Goal: Task Accomplishment & Management: Manage account settings

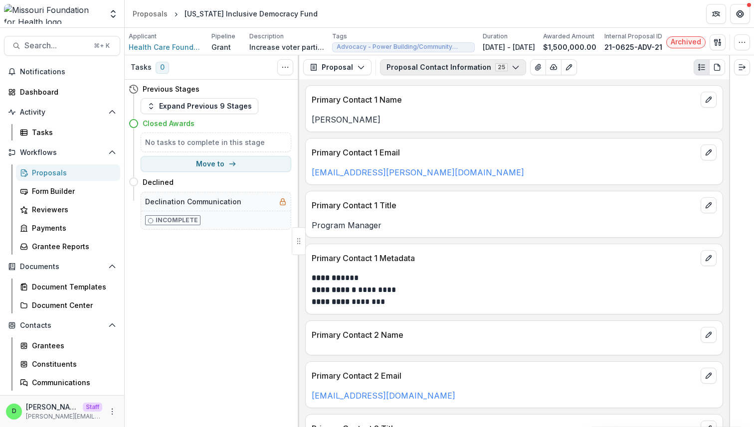
click at [512, 65] on icon "button" at bounding box center [516, 67] width 8 height 8
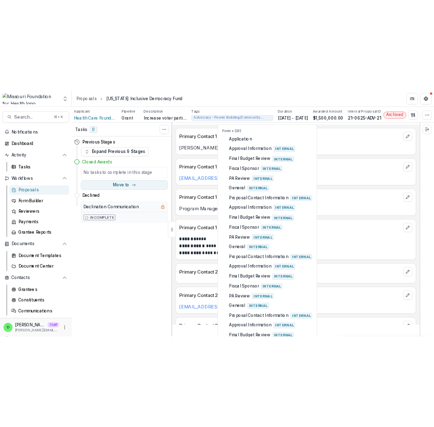
scroll to position [24, 0]
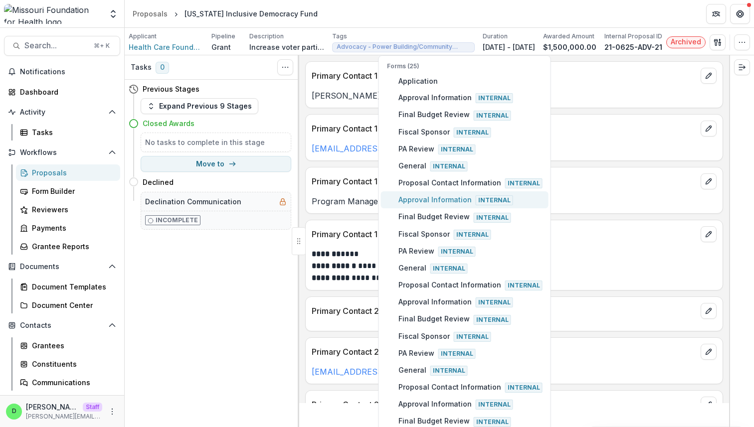
click at [444, 199] on span "Approval Information Internal" at bounding box center [471, 200] width 144 height 11
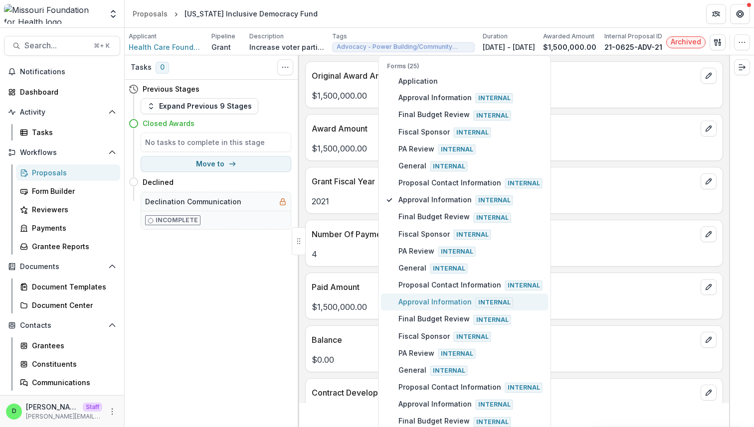
click at [446, 297] on span "Approval Information Internal" at bounding box center [471, 302] width 144 height 11
click at [443, 201] on span "Approval Information Internal" at bounding box center [471, 200] width 144 height 11
click at [348, 16] on header "Proposals Missouri Inclusive Democracy Fund" at bounding box center [440, 13] width 630 height 27
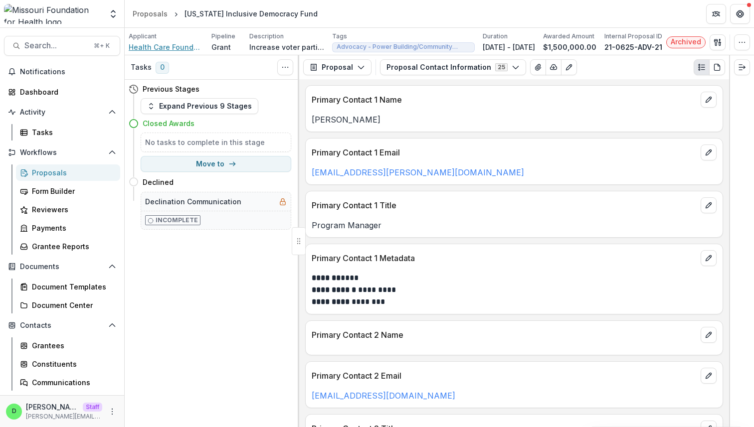
click at [173, 45] on span "Health Care Foundation Of Greater Kansas City" at bounding box center [166, 47] width 75 height 10
click at [227, 15] on div "[US_STATE] Inclusive Democracy Fund" at bounding box center [251, 13] width 133 height 10
click at [346, 12] on header "Proposals Missouri Inclusive Democracy Fund" at bounding box center [440, 13] width 630 height 27
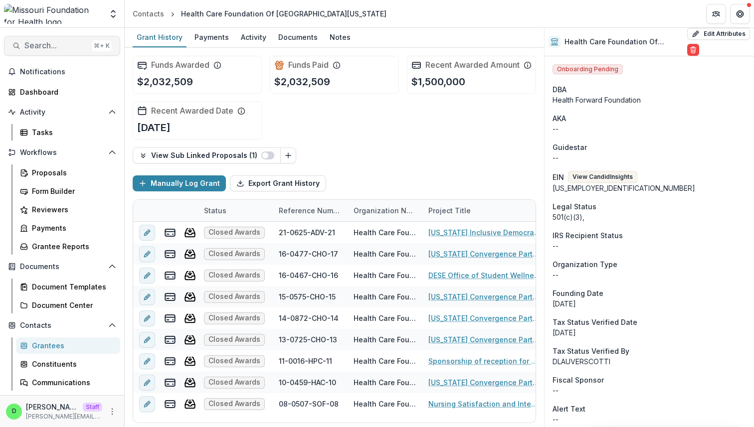
click at [55, 49] on span "Search..." at bounding box center [55, 45] width 63 height 9
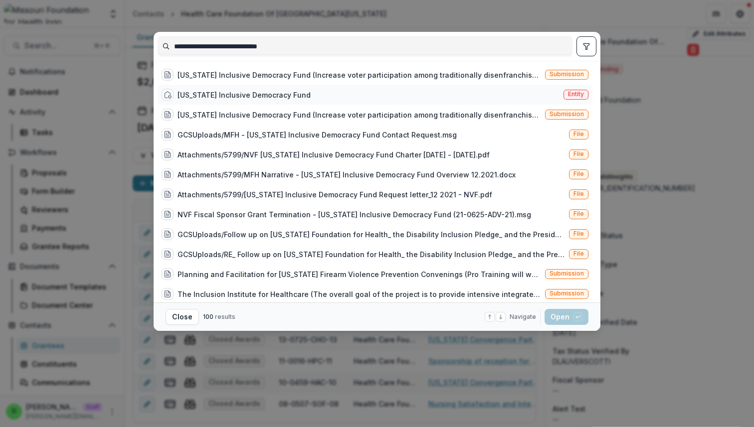
type input "**********"
click at [257, 93] on div "Missouri Inclusive Democracy Fund" at bounding box center [244, 95] width 133 height 10
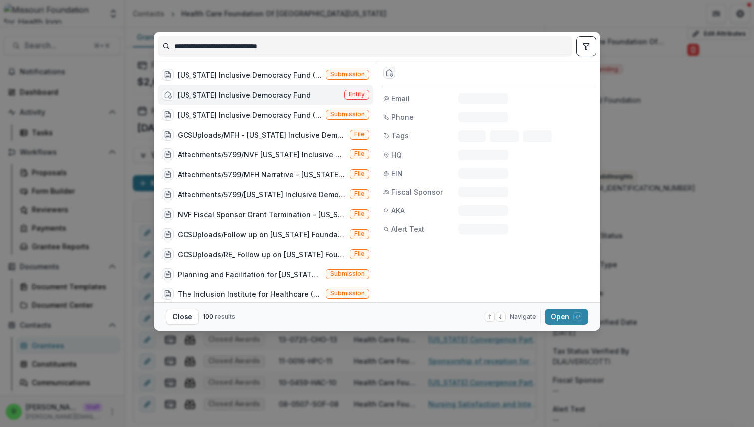
click at [258, 94] on div "Missouri Inclusive Democracy Fund" at bounding box center [244, 95] width 133 height 10
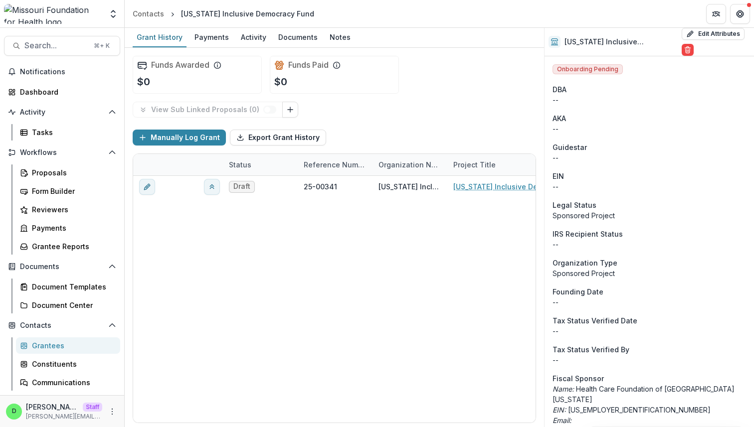
click at [494, 12] on header "Contacts Missouri Inclusive Democracy Fund" at bounding box center [440, 13] width 630 height 27
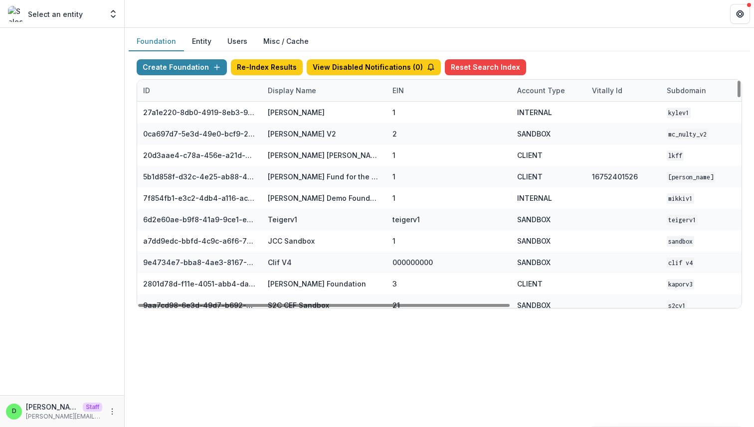
click at [294, 92] on div "Display Name" at bounding box center [292, 90] width 60 height 10
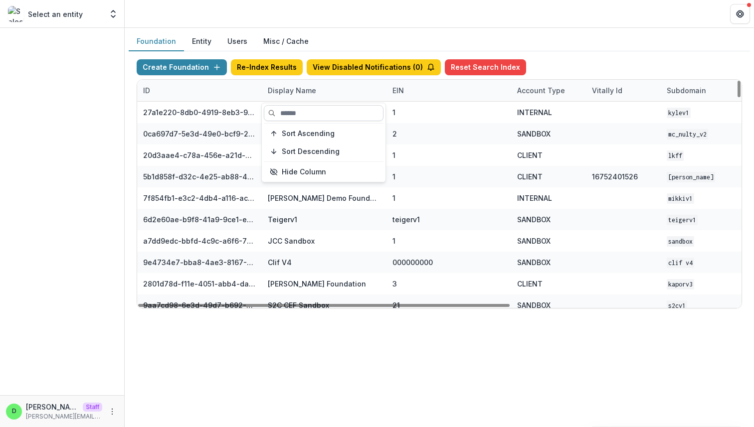
click at [309, 111] on input at bounding box center [324, 113] width 120 height 16
click at [350, 115] on input at bounding box center [324, 113] width 120 height 16
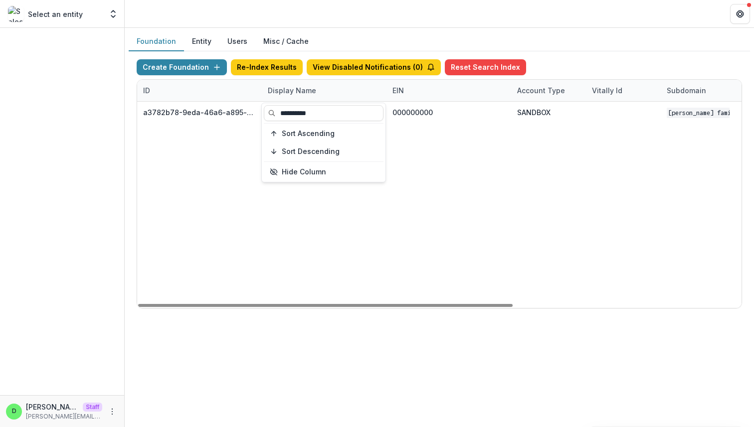
type input "**********"
click at [421, 146] on div "a3782b78-9eda-46a6-a895-ae5f26b21a84 Schlecht Family Foundation Data Sandbox 2.…" at bounding box center [623, 205] width 973 height 207
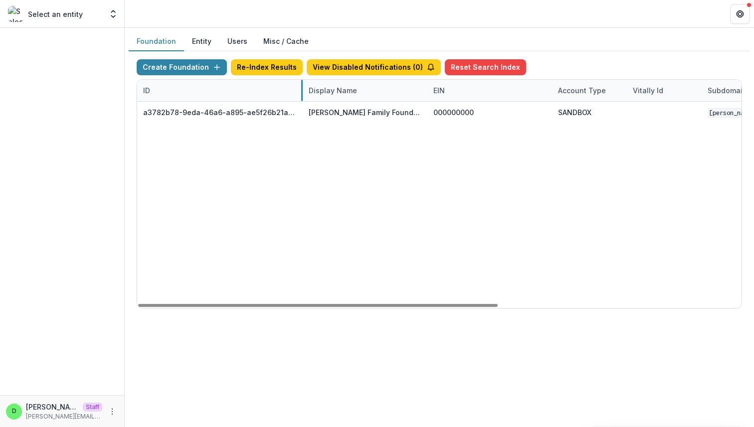
drag, startPoint x: 260, startPoint y: 90, endPoint x: 301, endPoint y: 89, distance: 40.9
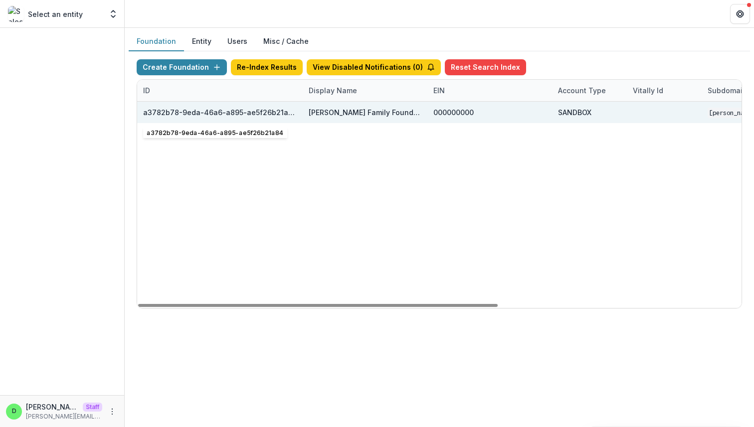
click at [214, 111] on div "a3782b78-9eda-46a6-a895-ae5f26b21a84" at bounding box center [220, 112] width 154 height 10
copy div "a3782b78-9eda-46a6-a895-ae5f26b21a84"
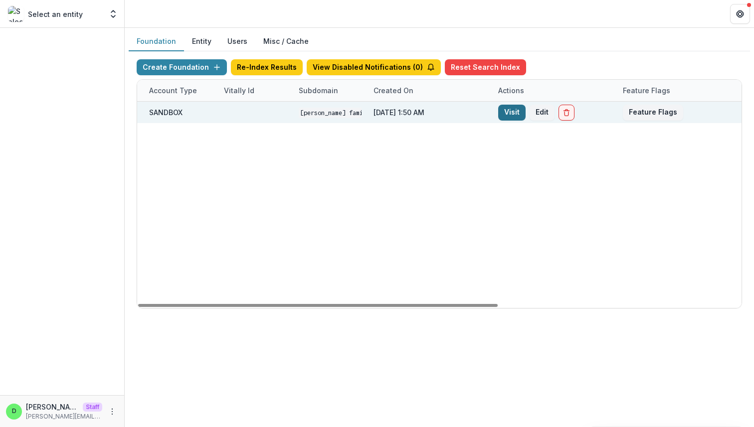
click at [522, 109] on link "Visit" at bounding box center [511, 113] width 27 height 16
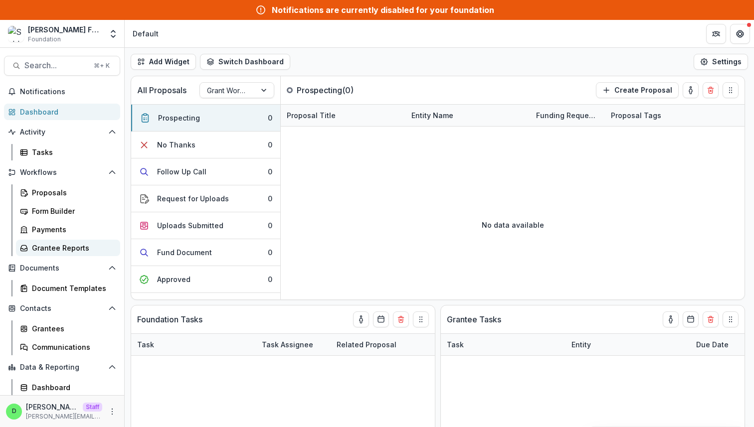
scroll to position [19, 0]
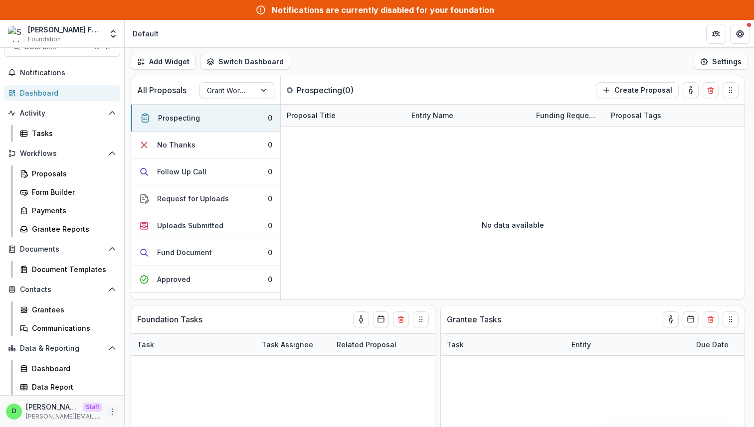
click at [108, 412] on icon "More" at bounding box center [112, 412] width 8 height 8
click at [143, 389] on link "User Settings" at bounding box center [175, 391] width 107 height 16
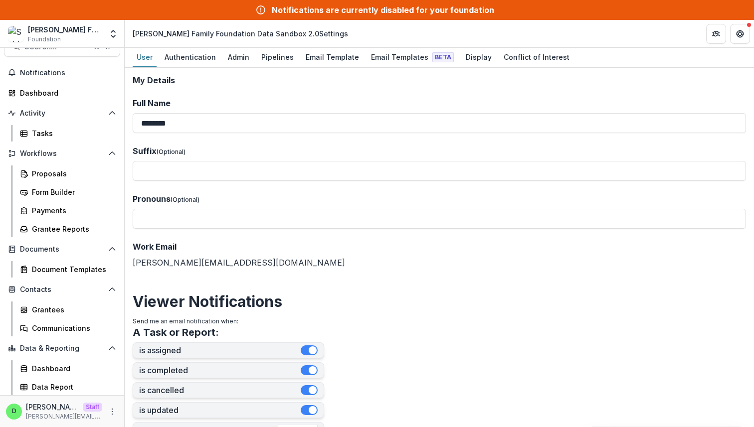
click at [232, 45] on header "Schlecht Family Foundation Data Sandbox 2.0 Settings" at bounding box center [440, 33] width 630 height 27
click at [232, 53] on div "Admin" at bounding box center [238, 57] width 29 height 14
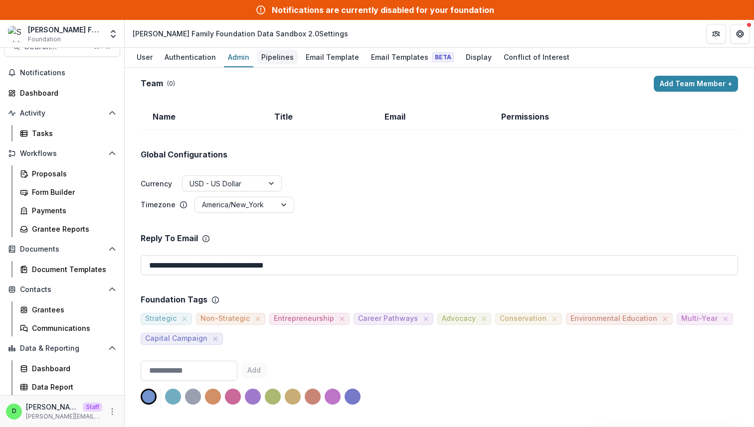
click at [275, 57] on div "Pipelines" at bounding box center [277, 57] width 40 height 14
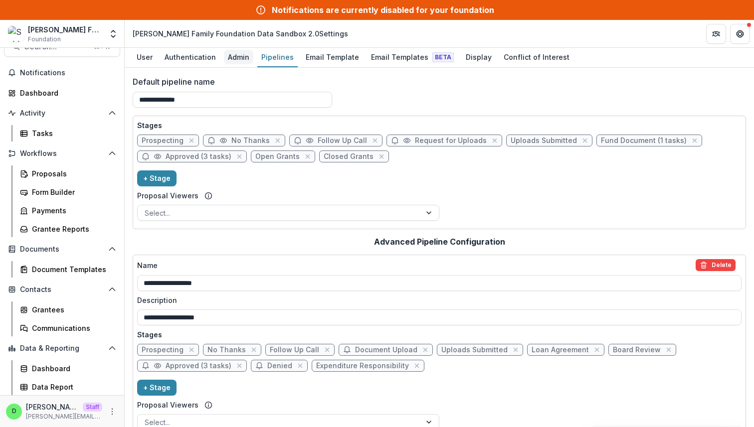
click at [237, 57] on div "Admin" at bounding box center [238, 57] width 29 height 14
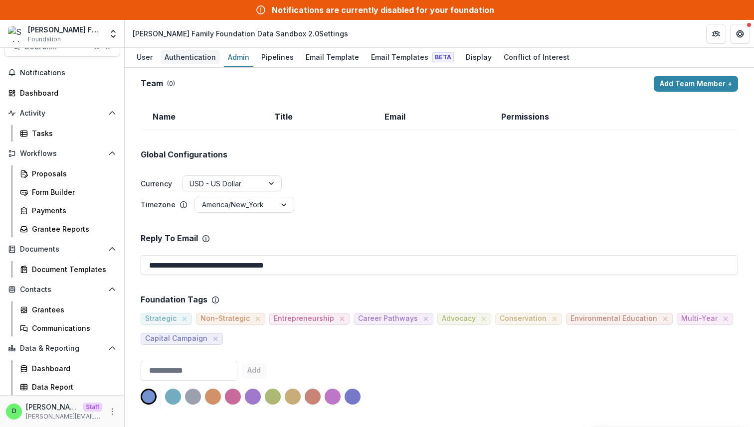
click at [197, 54] on div "Authentication" at bounding box center [190, 57] width 59 height 14
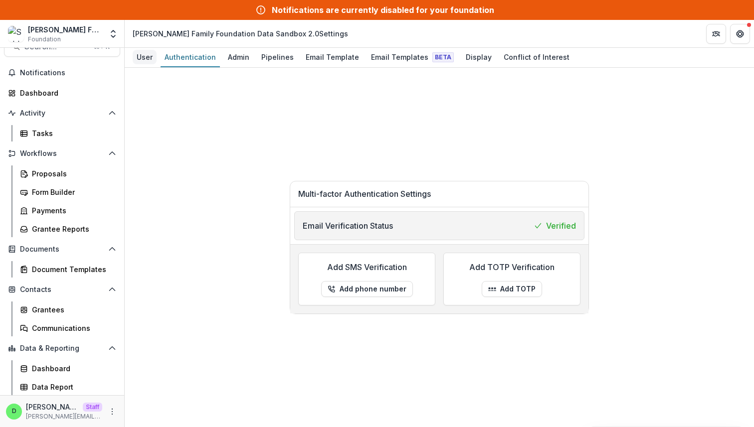
click at [148, 61] on div "User" at bounding box center [145, 57] width 24 height 14
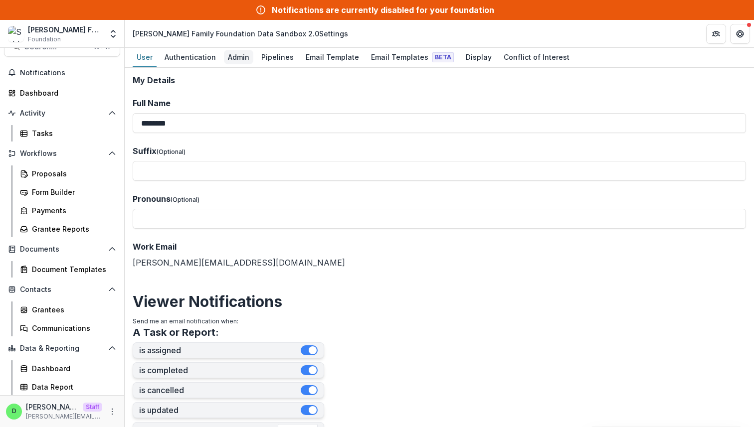
click at [230, 61] on div "Admin" at bounding box center [238, 57] width 29 height 14
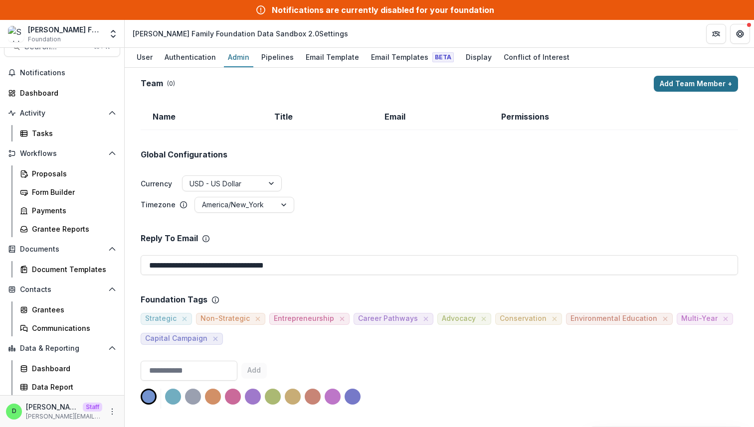
click at [672, 85] on button "Add Team Member +" at bounding box center [696, 84] width 84 height 16
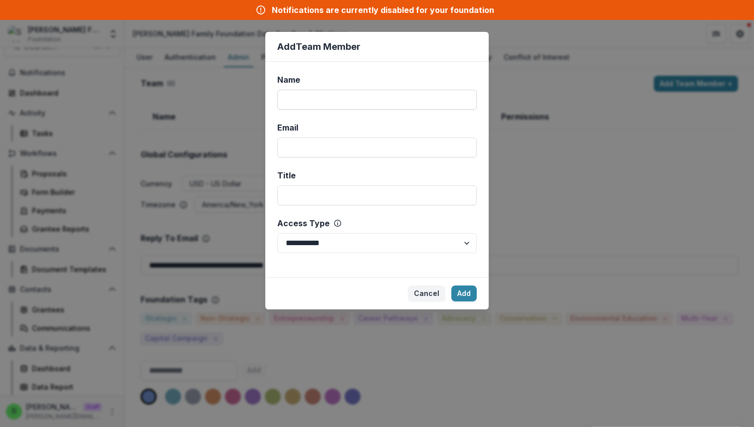
click at [294, 106] on input "Name" at bounding box center [377, 100] width 200 height 20
type input "****"
click at [302, 145] on input "Email" at bounding box center [377, 148] width 200 height 20
type input "**********"
click at [365, 246] on select "**********" at bounding box center [377, 243] width 200 height 20
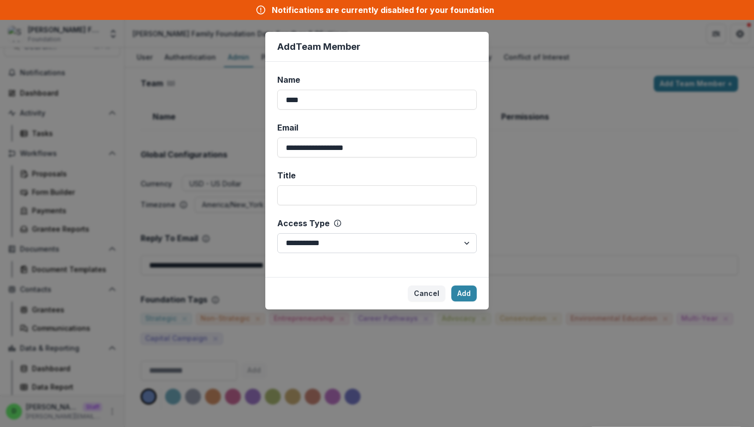
select select "*****"
click at [461, 291] on button "Add" at bounding box center [463, 294] width 25 height 16
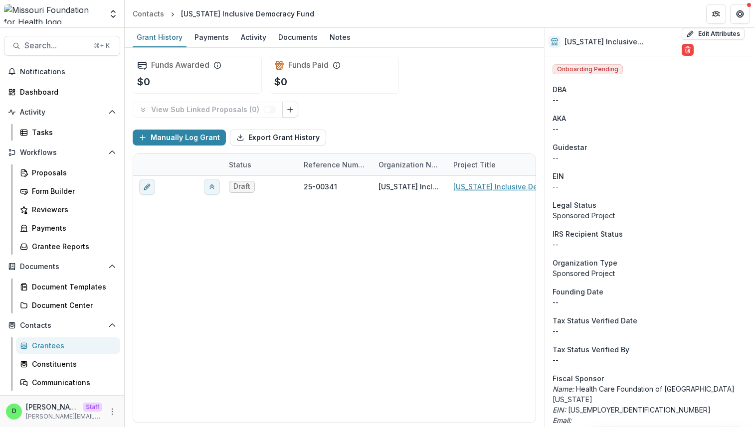
click at [476, 10] on header "Contacts Missouri Inclusive Democracy Fund" at bounding box center [440, 13] width 630 height 27
